Goal: Use online tool/utility: Utilize a website feature to perform a specific function

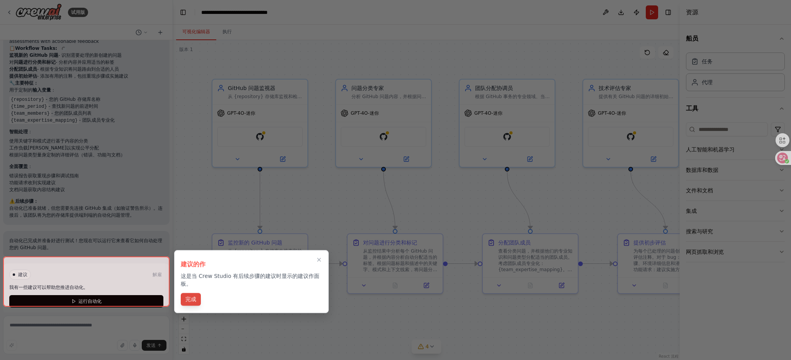
scroll to position [683, 0]
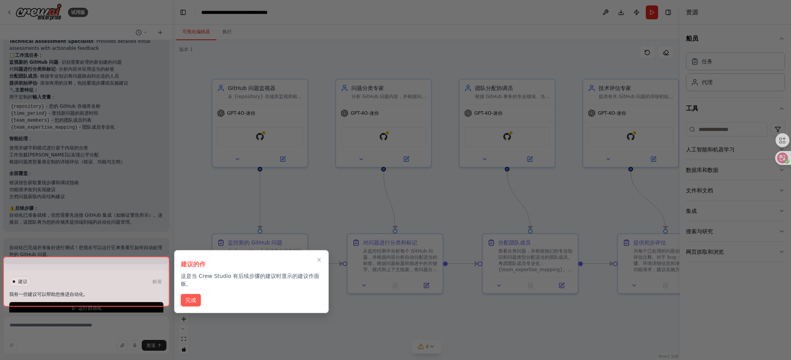
click at [130, 299] on div at bounding box center [86, 281] width 166 height 50
click at [132, 295] on div at bounding box center [86, 281] width 166 height 50
click at [187, 299] on font "完成" at bounding box center [190, 300] width 11 height 6
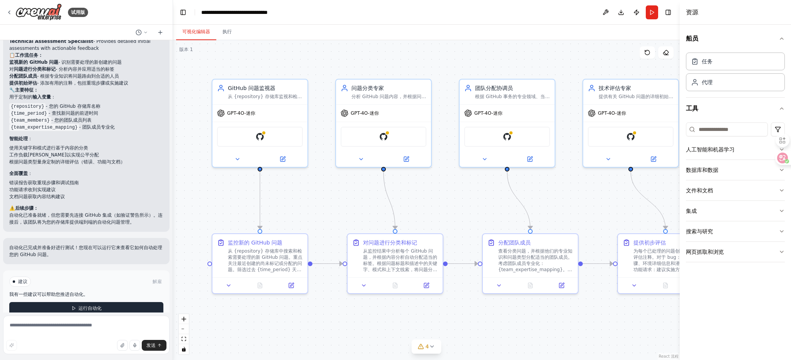
click at [144, 302] on button "运行自动化" at bounding box center [86, 308] width 154 height 12
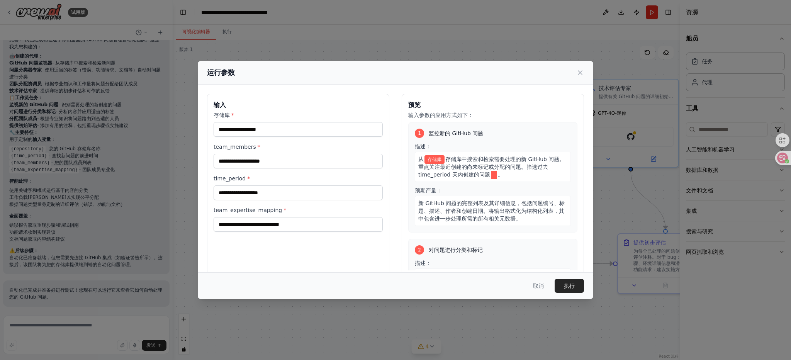
scroll to position [0, 0]
click at [568, 293] on div "取消 执行" at bounding box center [395, 285] width 395 height 27
click at [568, 288] on font "执行" at bounding box center [569, 286] width 11 height 6
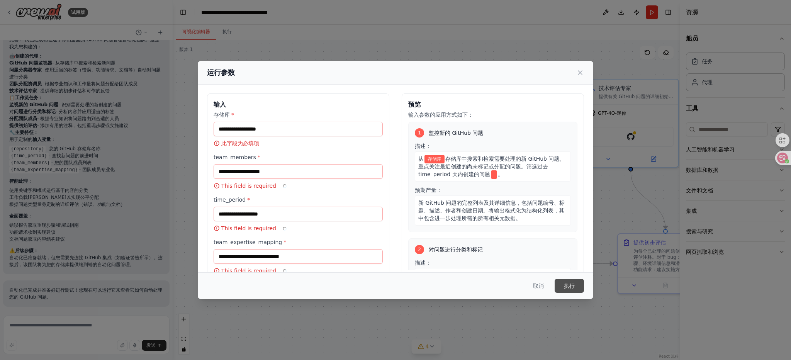
click at [568, 288] on font "执行" at bounding box center [569, 286] width 11 height 6
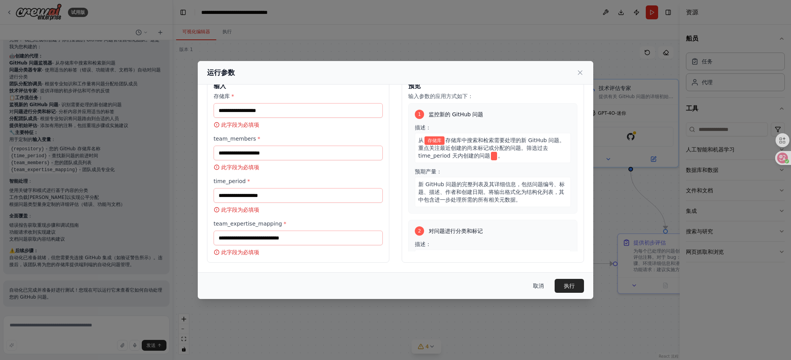
click at [544, 287] on button "取消" at bounding box center [538, 286] width 23 height 14
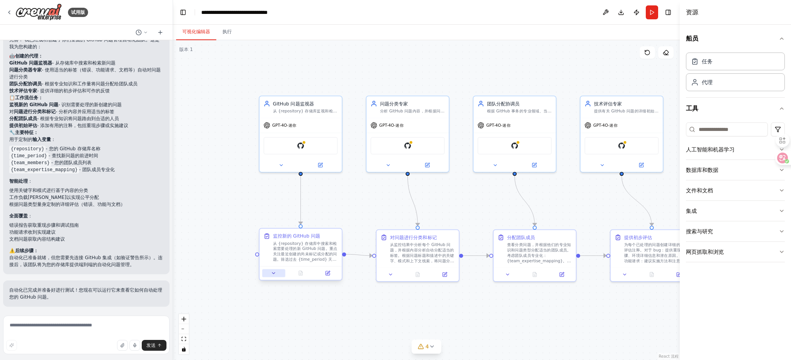
click at [271, 273] on icon at bounding box center [273, 272] width 5 height 5
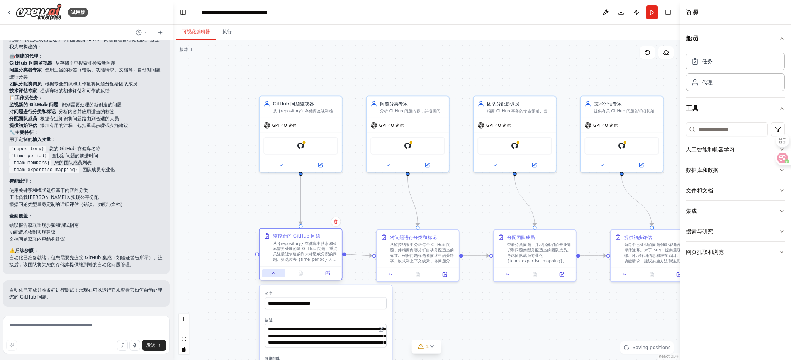
click at [271, 273] on icon at bounding box center [273, 272] width 5 height 5
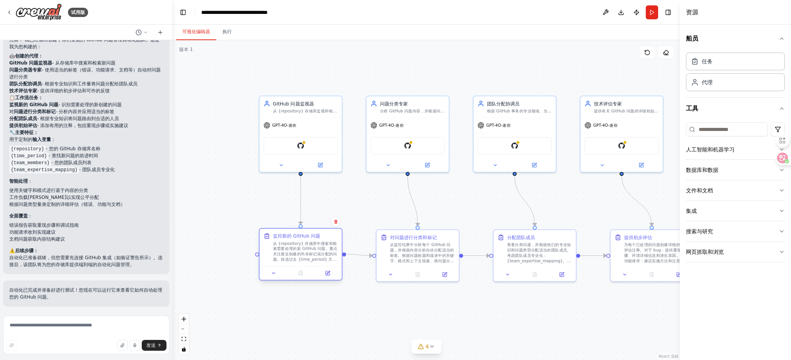
click at [322, 256] on div "从 {repository} 存储库中搜索和检索需要处理的新 GitHub 问题。重点关注最近创建的尚未标记或分配的问题。筛选过去 {time_period}…" at bounding box center [305, 251] width 65 height 21
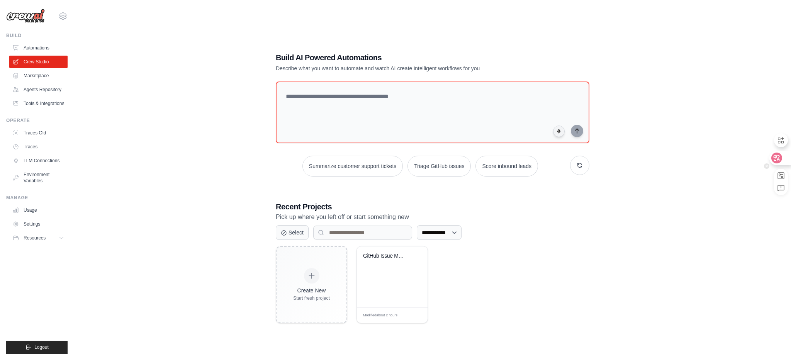
click at [784, 161] on div at bounding box center [779, 158] width 21 height 14
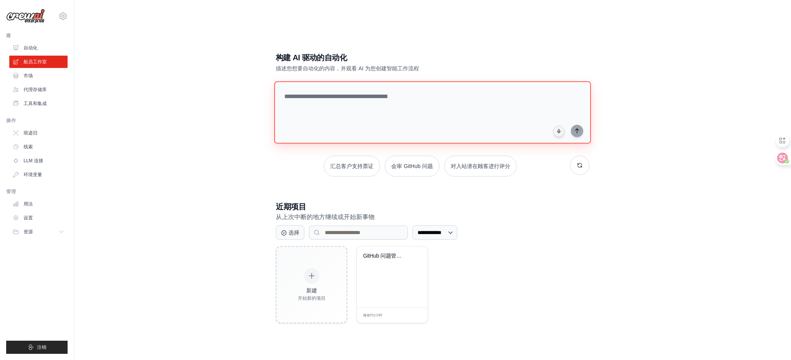
click at [442, 106] on textarea at bounding box center [432, 112] width 317 height 63
click at [348, 109] on textarea at bounding box center [432, 112] width 317 height 63
type textarea "****"
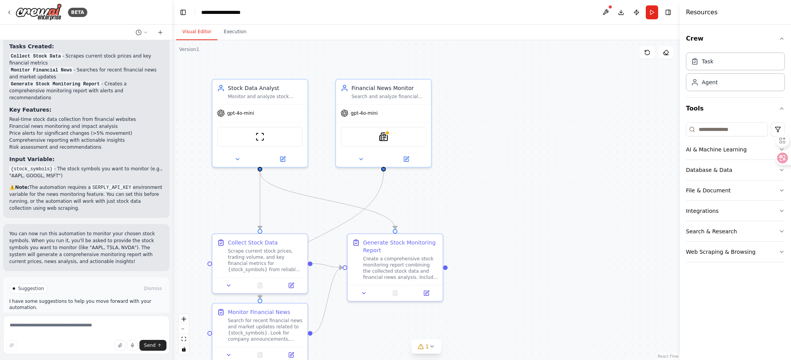
scroll to position [505, 0]
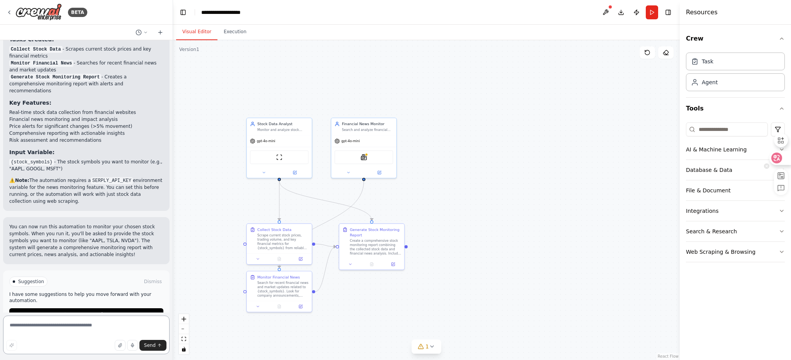
click at [787, 157] on div at bounding box center [779, 158] width 21 height 14
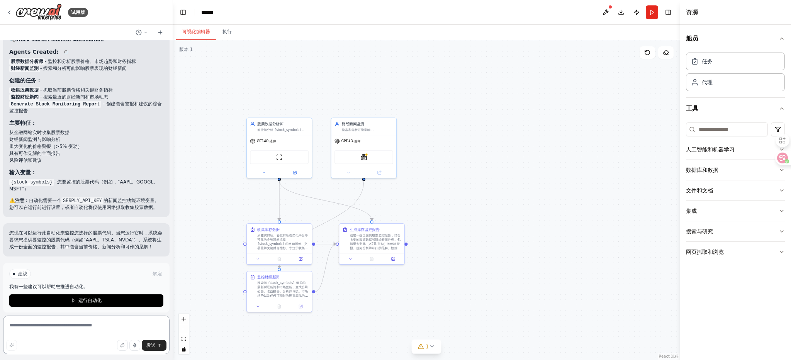
scroll to position [443, 0]
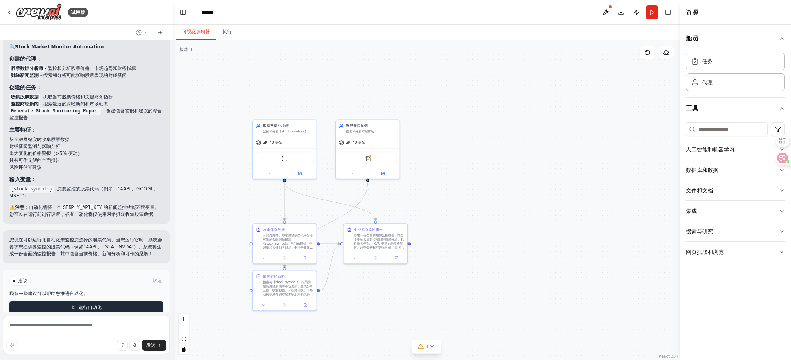
click at [149, 301] on button "运行自动化" at bounding box center [86, 307] width 154 height 12
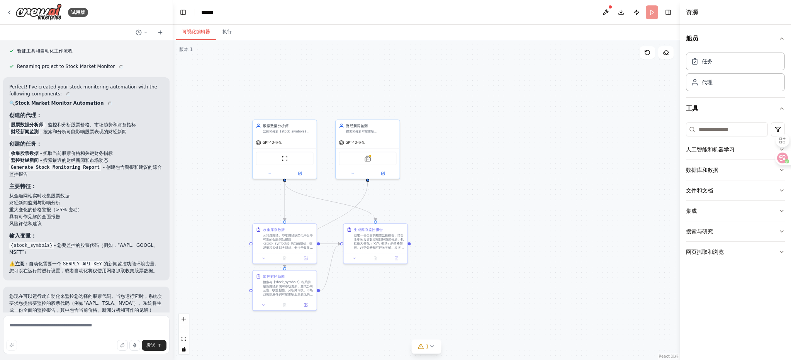
scroll to position [380, 0]
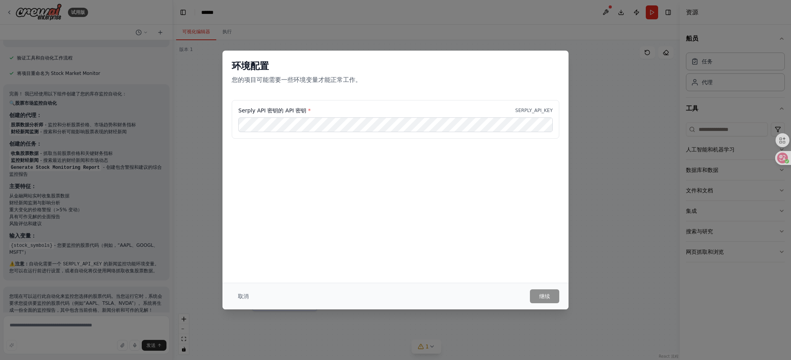
click at [291, 57] on div "环境配置 您的项目可能需要一些环境变量才能正常工作。" at bounding box center [395, 75] width 346 height 49
click at [536, 298] on button "继续" at bounding box center [544, 296] width 29 height 14
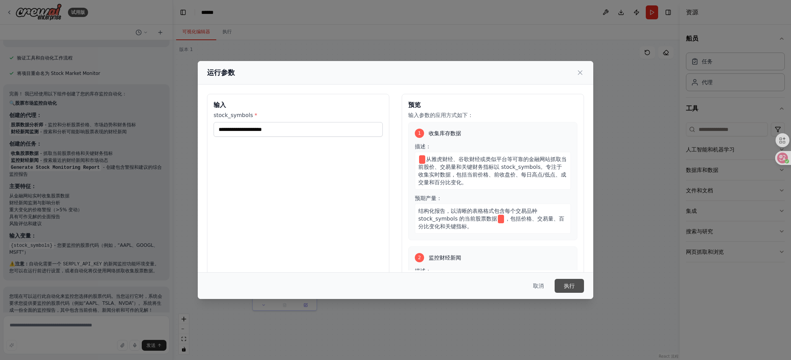
click at [578, 291] on button "执行" at bounding box center [568, 286] width 29 height 14
click at [307, 133] on input "stock_symbols *" at bounding box center [298, 129] width 169 height 15
type input "******"
click at [569, 284] on font "执行" at bounding box center [569, 286] width 11 height 6
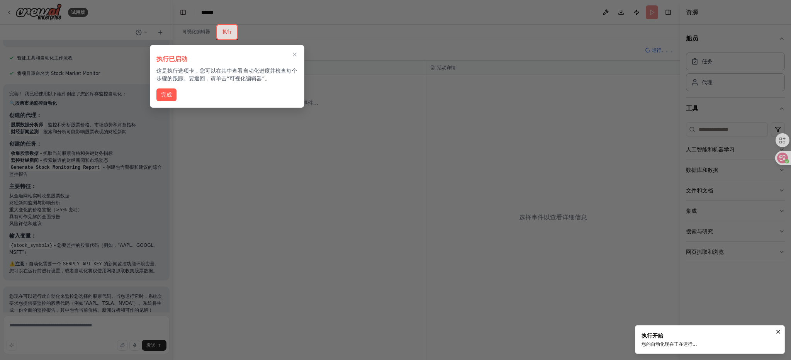
click at [174, 97] on button "完成" at bounding box center [166, 94] width 20 height 13
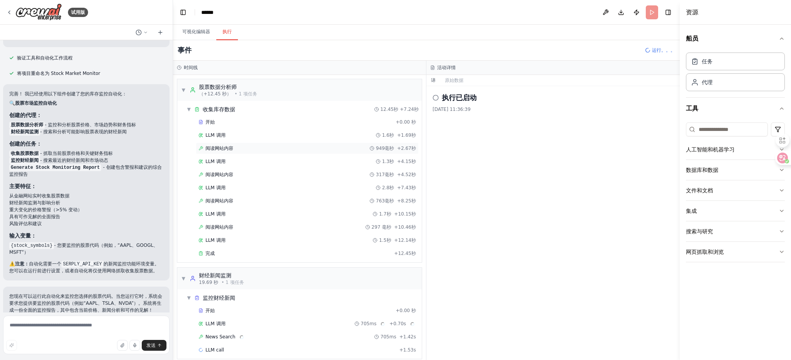
scroll to position [8, 0]
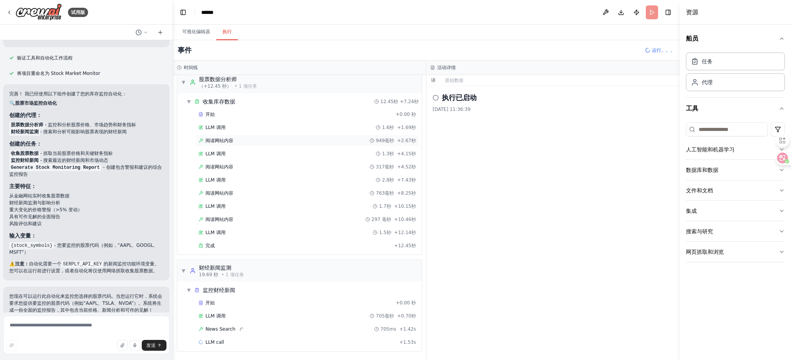
click at [222, 149] on div "LLM 调用 1.3秒 +4.15秒" at bounding box center [307, 154] width 223 height 12
click at [229, 142] on font "阅读网站内容" at bounding box center [219, 140] width 28 height 5
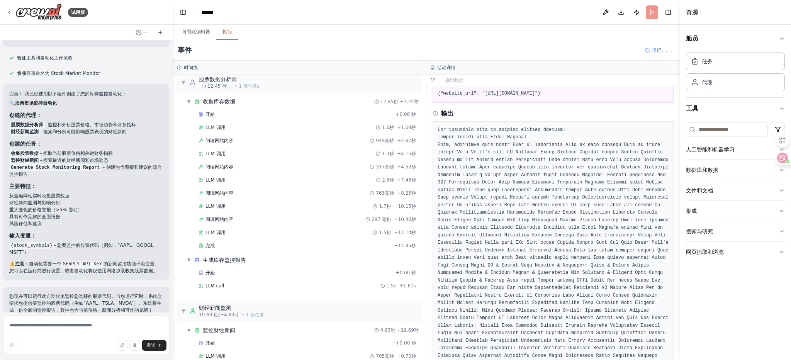
scroll to position [33, 0]
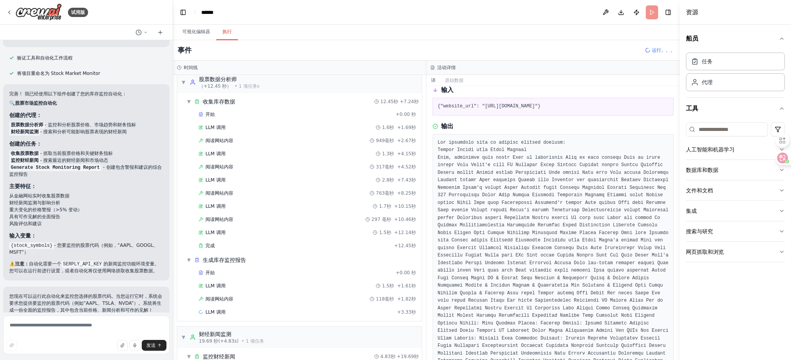
drag, startPoint x: 485, startPoint y: 107, endPoint x: 571, endPoint y: 106, distance: 86.5
click at [571, 106] on pre "{"website_url": "https://finance.yahoo.com/quote/123123"}" at bounding box center [552, 107] width 231 height 8
copy pre "https://finance.yahoo.com/quote"
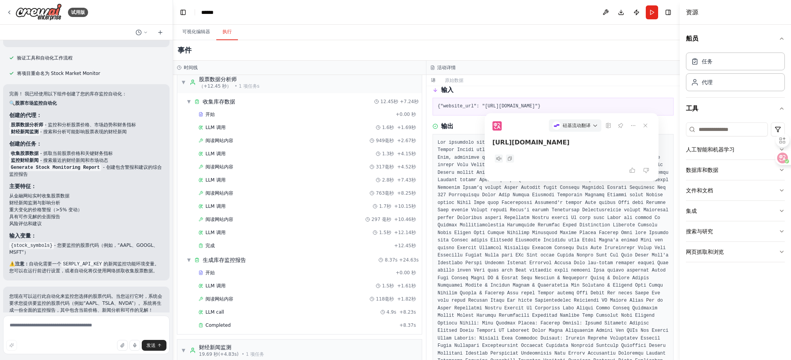
scroll to position [436, 0]
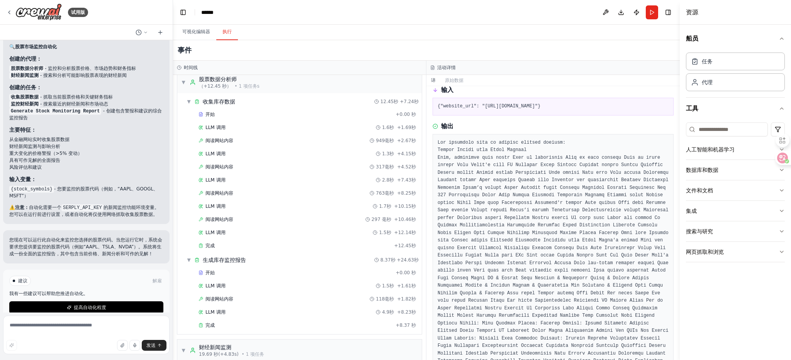
click at [427, 121] on div "阅读网站内容 2025/9/30 11:36:49 输入 {"website_url": "https://finance.yahoo.com/quote/1…" at bounding box center [552, 223] width 253 height 274
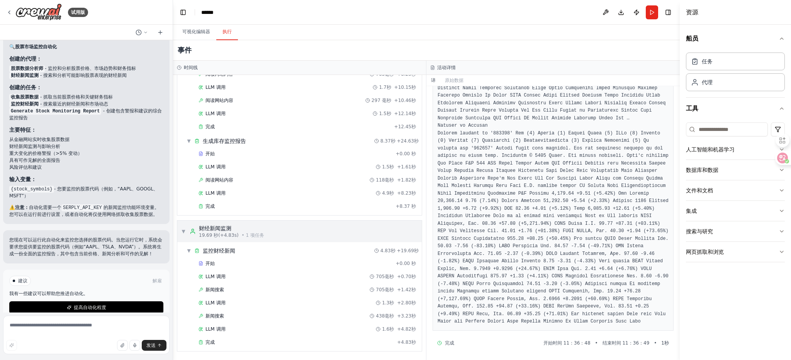
scroll to position [0, 0]
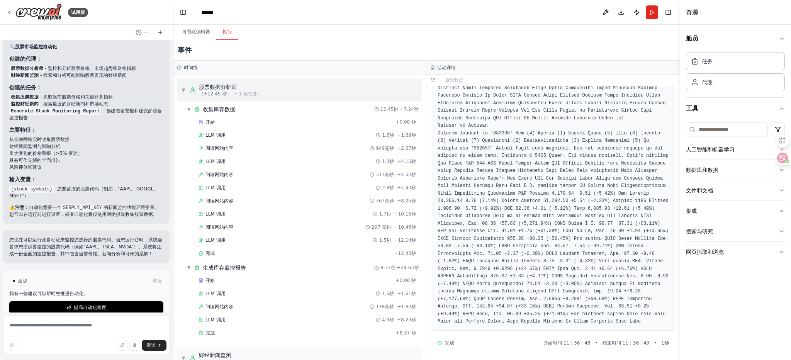
click at [185, 90] on span "▼" at bounding box center [183, 90] width 5 height 6
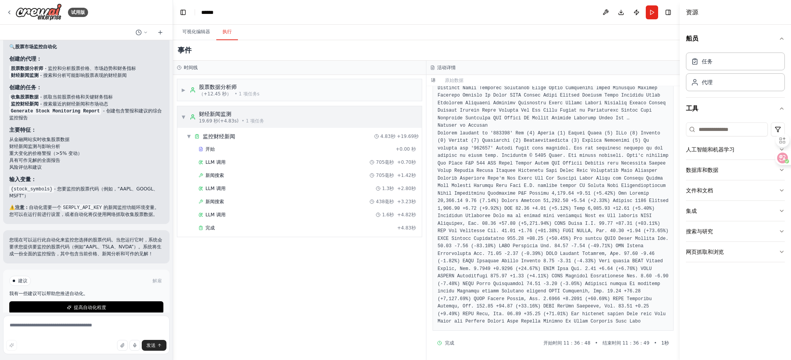
click at [181, 116] on span "▼" at bounding box center [183, 117] width 5 height 6
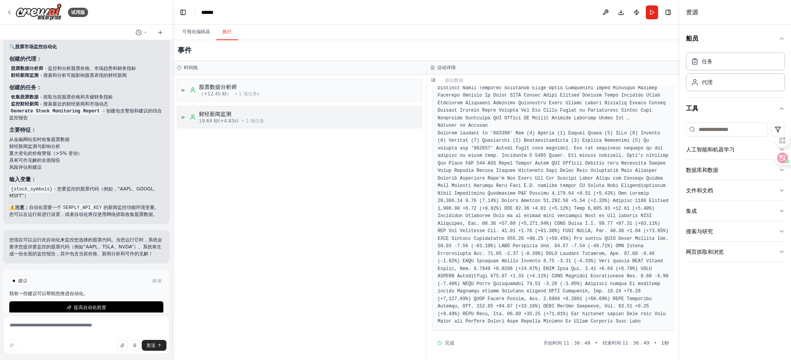
click at [281, 117] on div "▶ 财经新闻监测 19.69 秒 (+4.83s) • 1 项任务" at bounding box center [299, 117] width 244 height 22
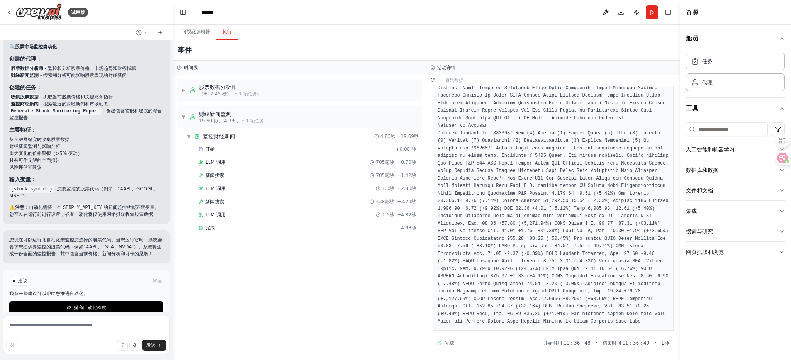
click at [102, 305] on font "提高自动化程度" at bounding box center [90, 307] width 32 height 5
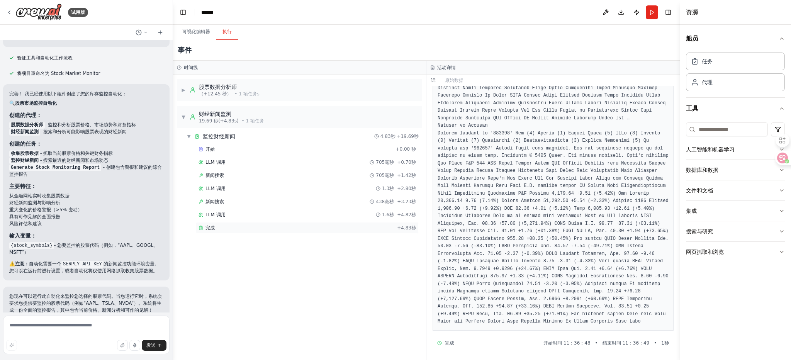
scroll to position [405, 0]
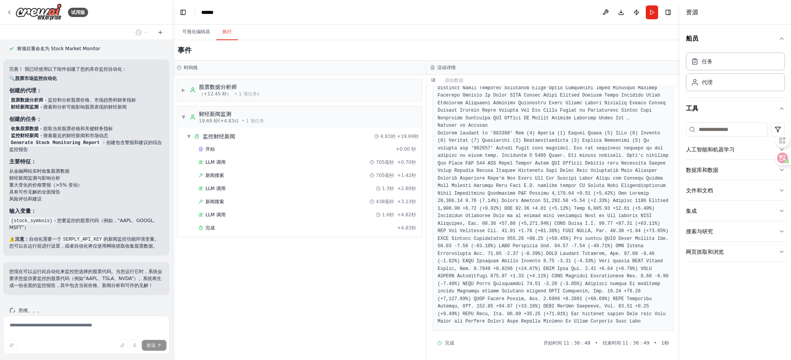
click at [130, 218] on font "{stock_symbols} - 您要监控的股票代码（例如，“AAPL、GOOGL、MSFT”）" at bounding box center [83, 224] width 149 height 12
click at [129, 218] on font "{stock_symbols} - 您要监控的股票代码（例如，“AAPL、GOOGL、MSFT”）" at bounding box center [83, 224] width 149 height 12
drag, startPoint x: 189, startPoint y: 268, endPoint x: 178, endPoint y: 244, distance: 26.6
click at [189, 268] on div "▶ 股票数据分析师 （+12.45 秒） • 1 项任务 s ▼ 财经新闻监测 19.69 秒 (+4.83s) • 1 项任务 ▼ 监控财经新闻 4.83秒…" at bounding box center [299, 217] width 253 height 285
click at [149, 218] on font "{stock_symbols} - 您要监控的股票代码（例如，“AAPL、GOOGL、MSFT”）" at bounding box center [83, 224] width 149 height 12
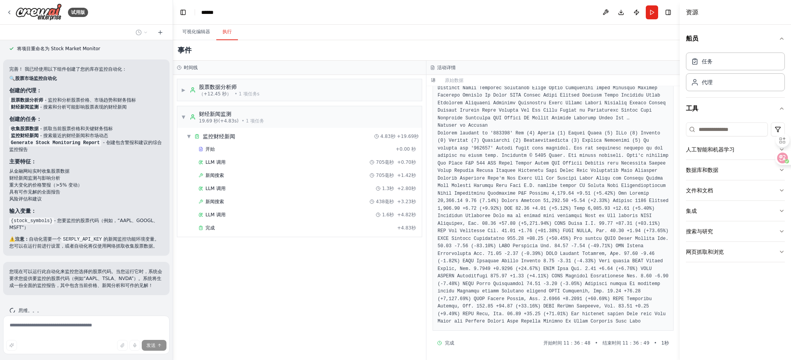
click at [130, 218] on font "{stock_symbols} - 您要监控的股票代码（例如，“AAPL、GOOGL、MSFT”）" at bounding box center [83, 224] width 149 height 12
copy font "AAPL"
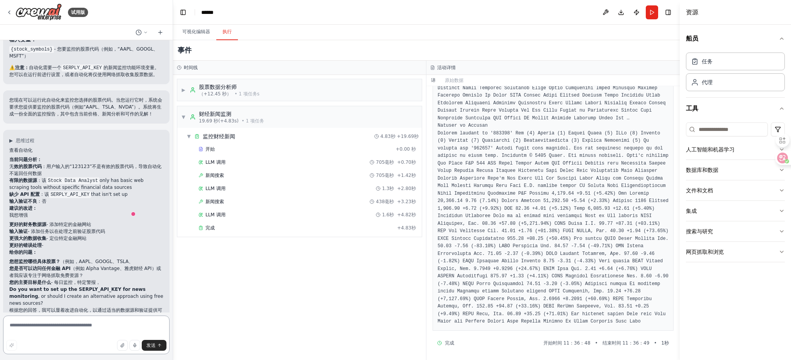
scroll to position [576, 0]
click at [721, 64] on div "任务" at bounding box center [735, 61] width 99 height 18
click at [189, 31] on font "可视化编辑器" at bounding box center [196, 31] width 28 height 5
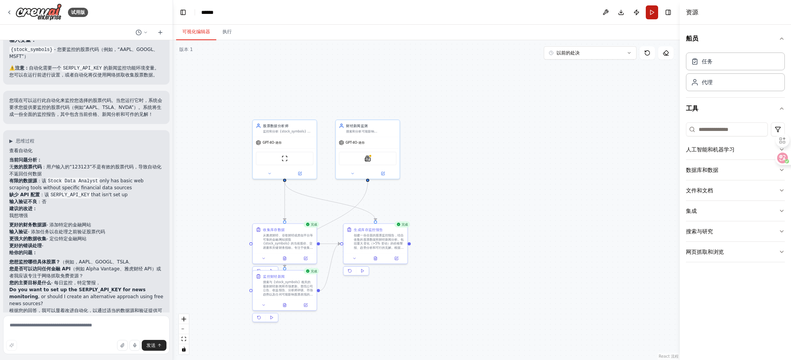
click at [653, 15] on button "Run" at bounding box center [652, 12] width 12 height 14
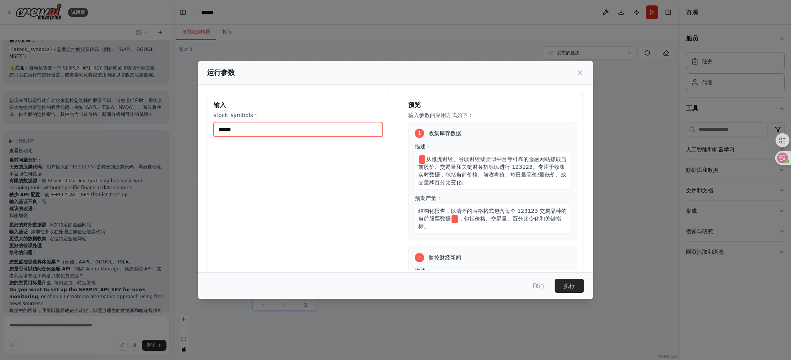
click at [257, 127] on input "******" at bounding box center [298, 129] width 169 height 15
paste input "text"
type input "****"
click at [574, 287] on font "执行" at bounding box center [569, 286] width 11 height 6
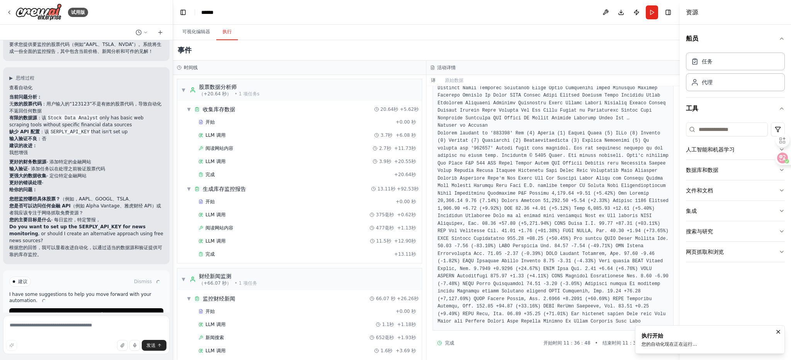
scroll to position [632, 0]
